Goal: Navigation & Orientation: Find specific page/section

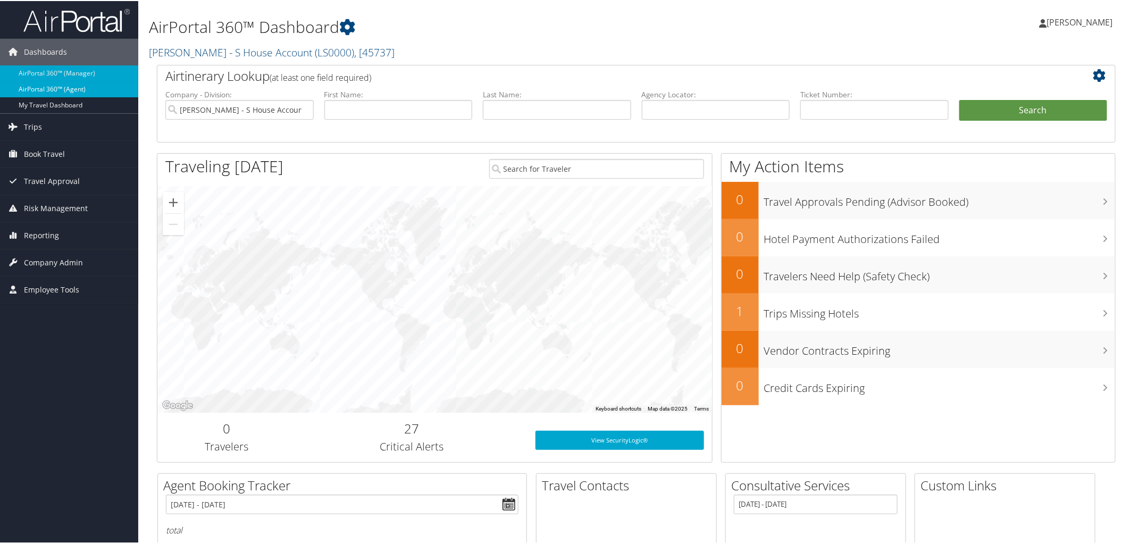
click at [67, 87] on link "AirPortal 360™ (Agent)" at bounding box center [69, 88] width 138 height 16
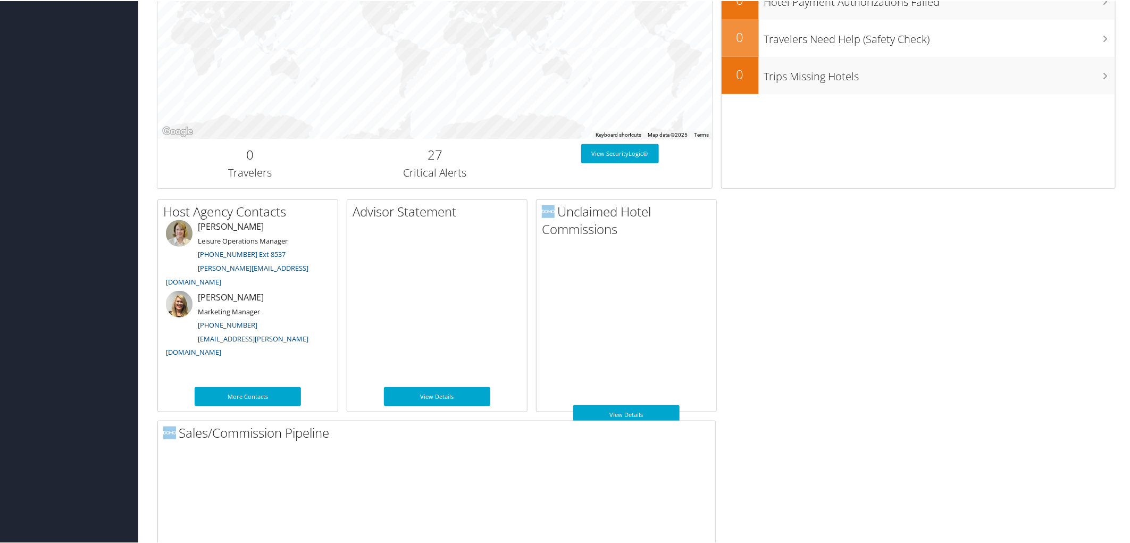
scroll to position [459, 0]
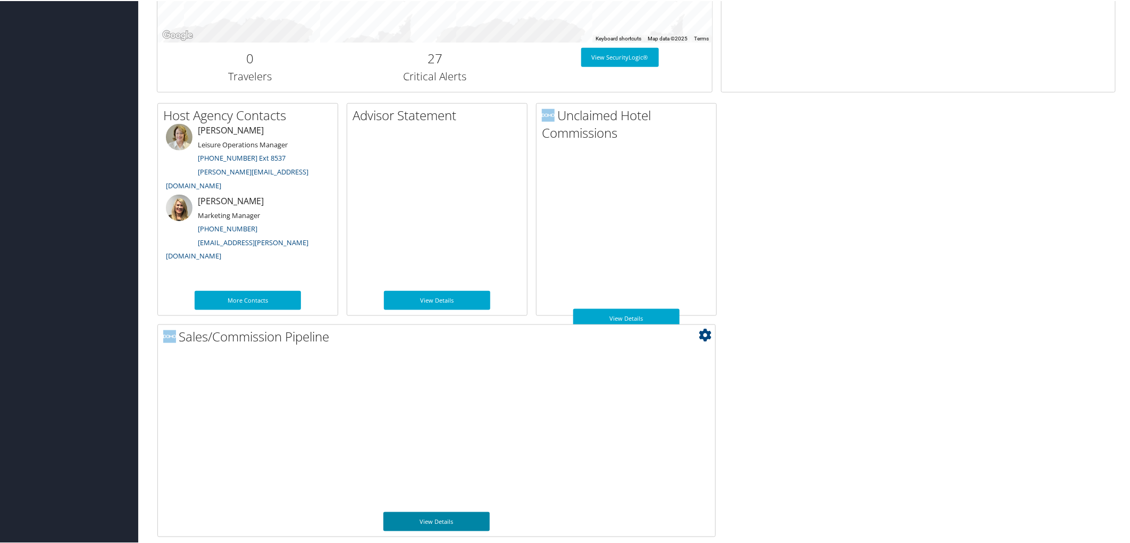
click at [428, 518] on link "View Details" at bounding box center [436, 520] width 106 height 19
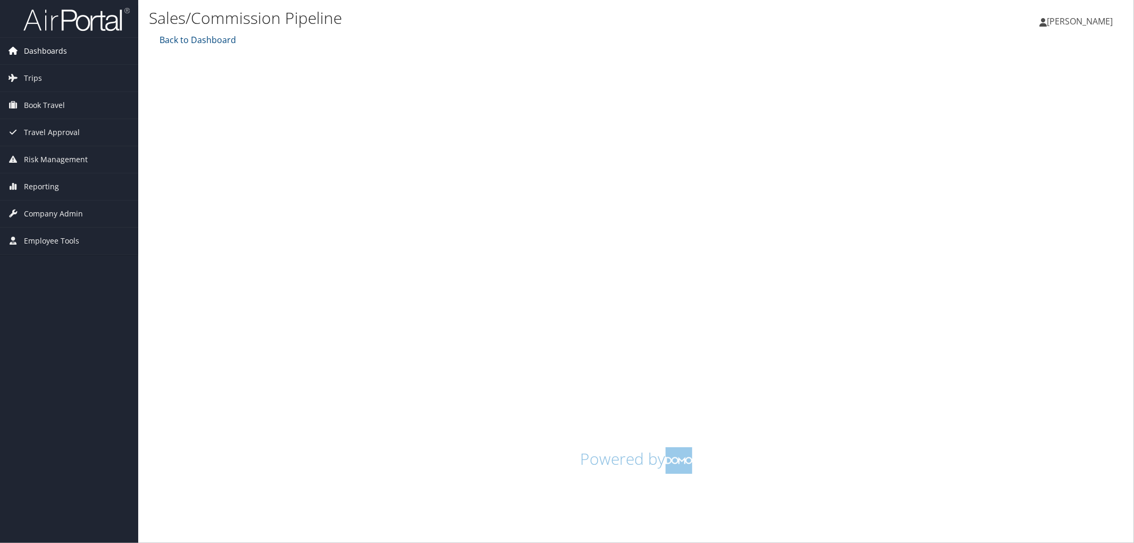
click at [50, 48] on span "Dashboards" at bounding box center [45, 51] width 43 height 27
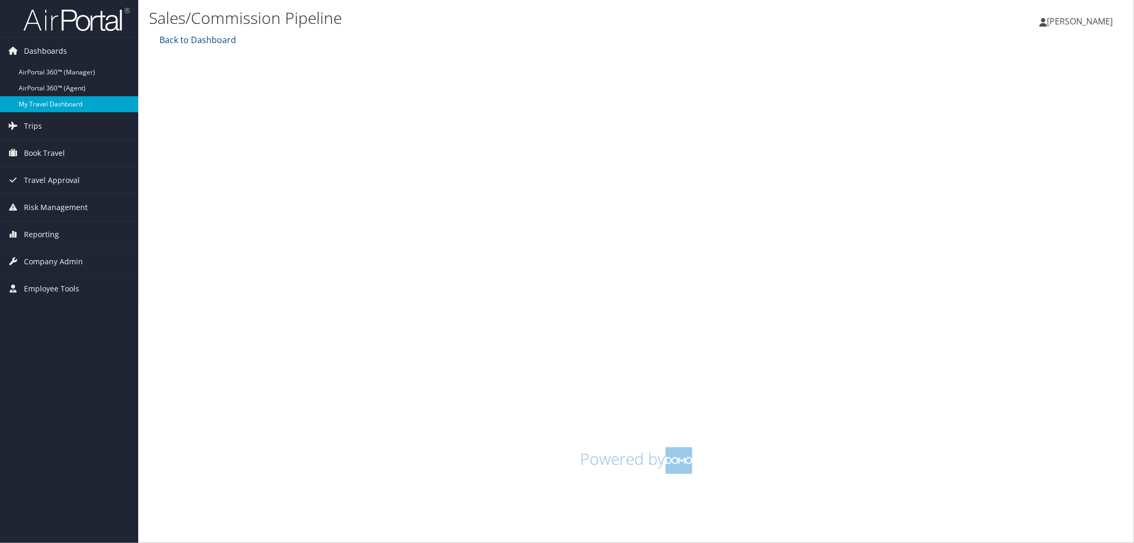
click at [51, 104] on link "My Travel Dashboard" at bounding box center [69, 104] width 138 height 16
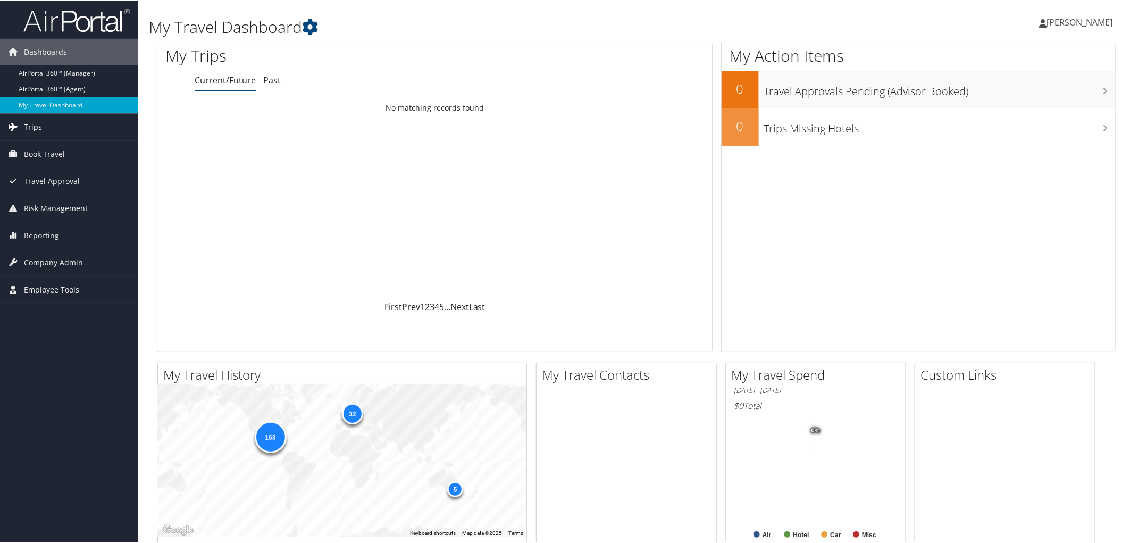
click at [36, 124] on span "Trips" at bounding box center [33, 126] width 18 height 27
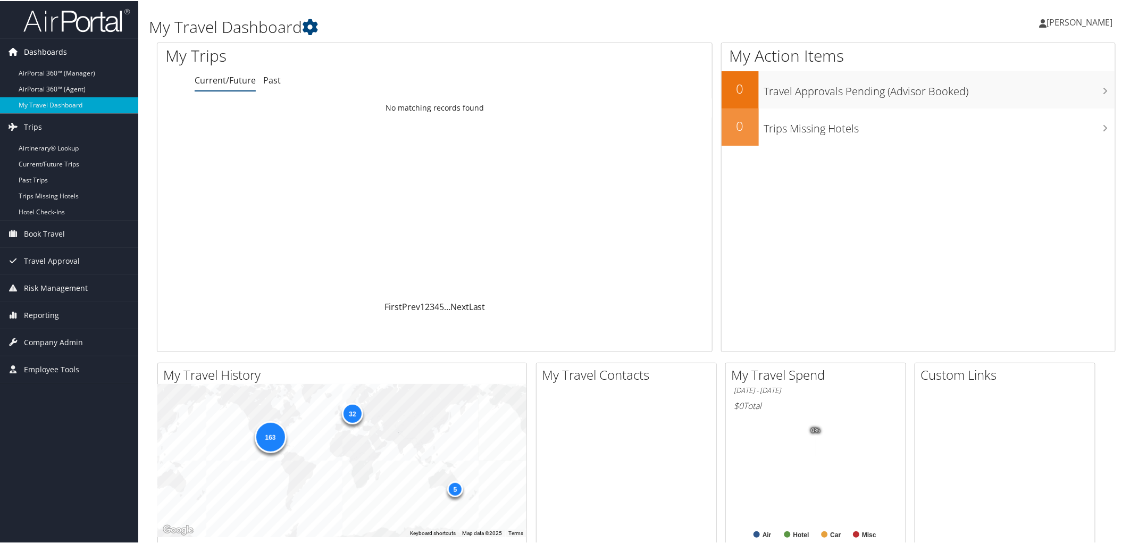
click at [39, 47] on span "Dashboards" at bounding box center [45, 51] width 43 height 27
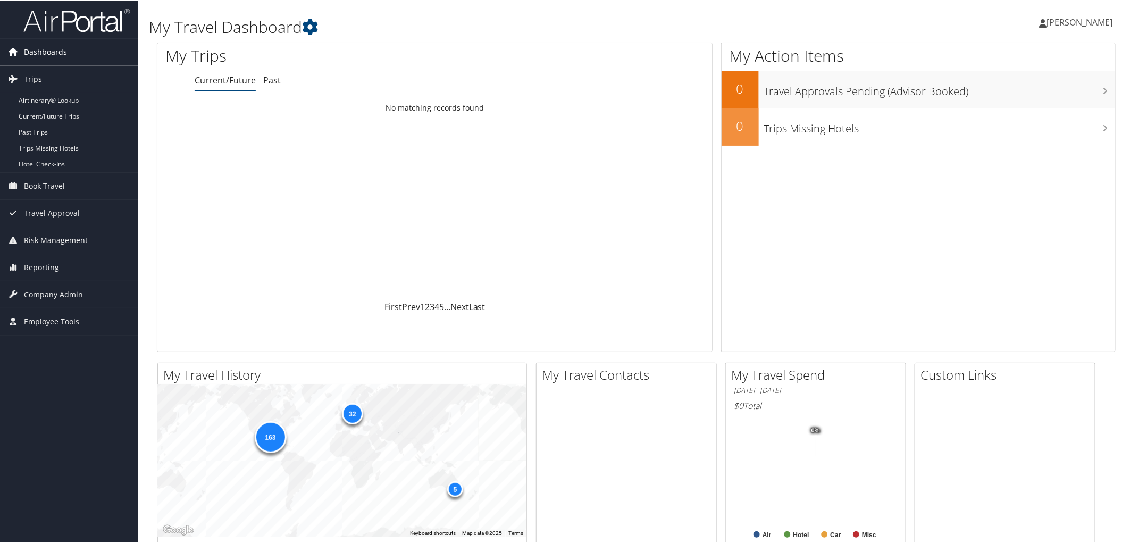
click at [39, 45] on span "Dashboards" at bounding box center [45, 51] width 43 height 27
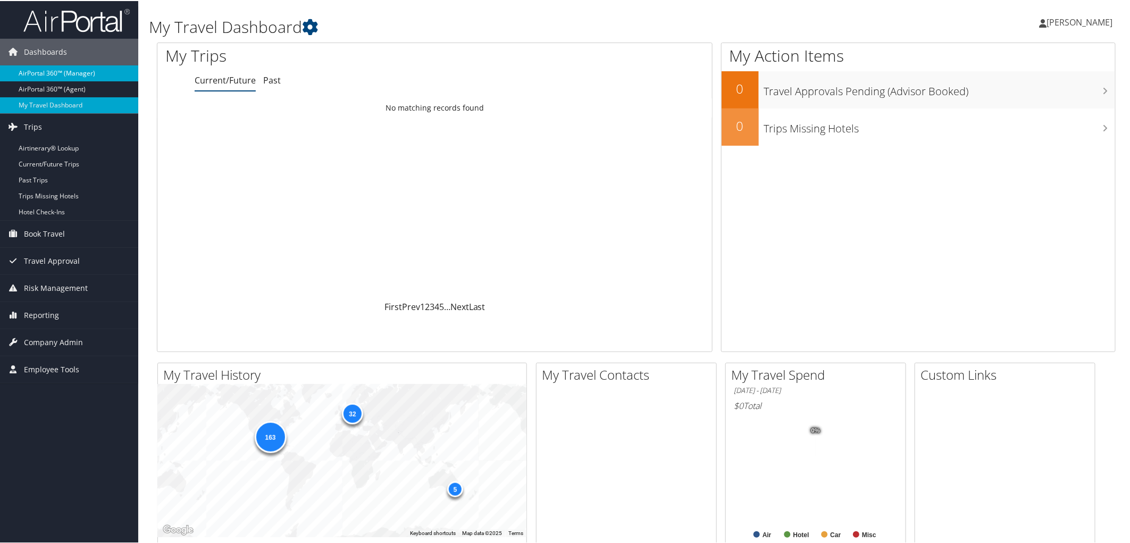
click at [39, 68] on link "AirPortal 360™ (Manager)" at bounding box center [69, 72] width 138 height 16
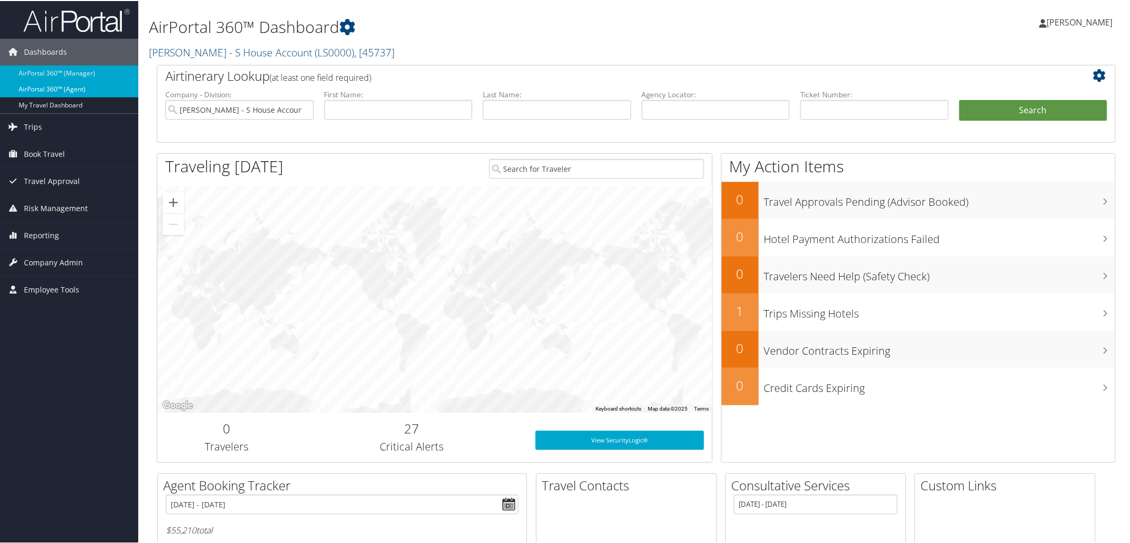
click at [53, 88] on link "AirPortal 360™ (Agent)" at bounding box center [69, 88] width 138 height 16
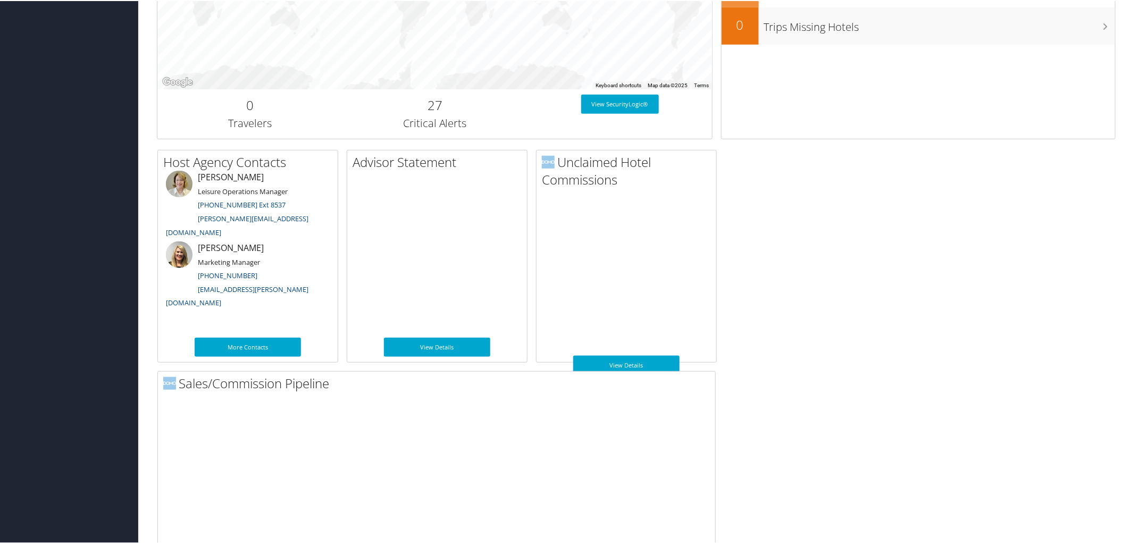
scroll to position [426, 0]
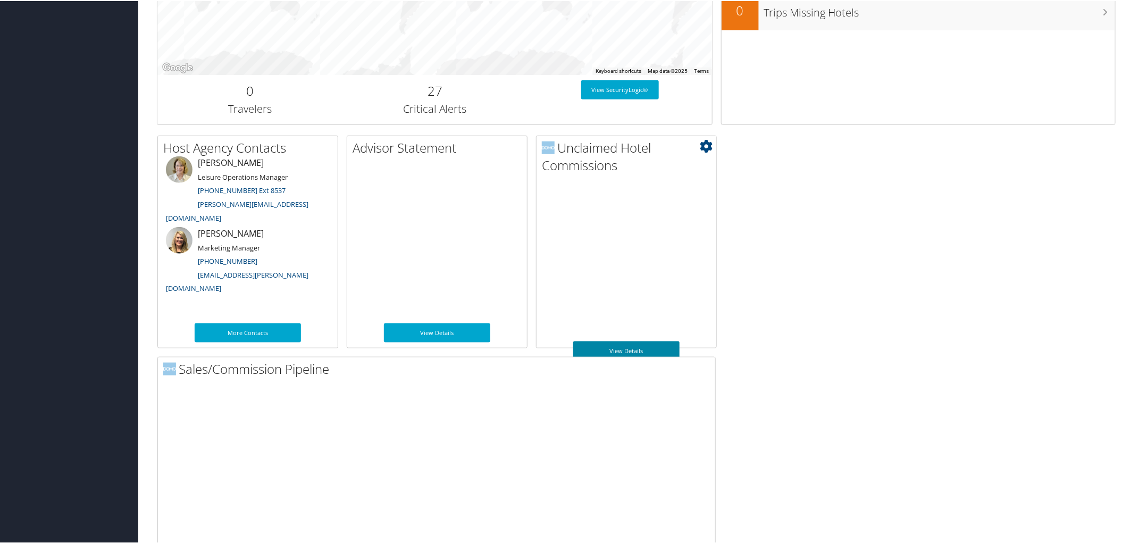
click at [619, 347] on link "View Details" at bounding box center [626, 349] width 106 height 19
